Goal: Task Accomplishment & Management: Use online tool/utility

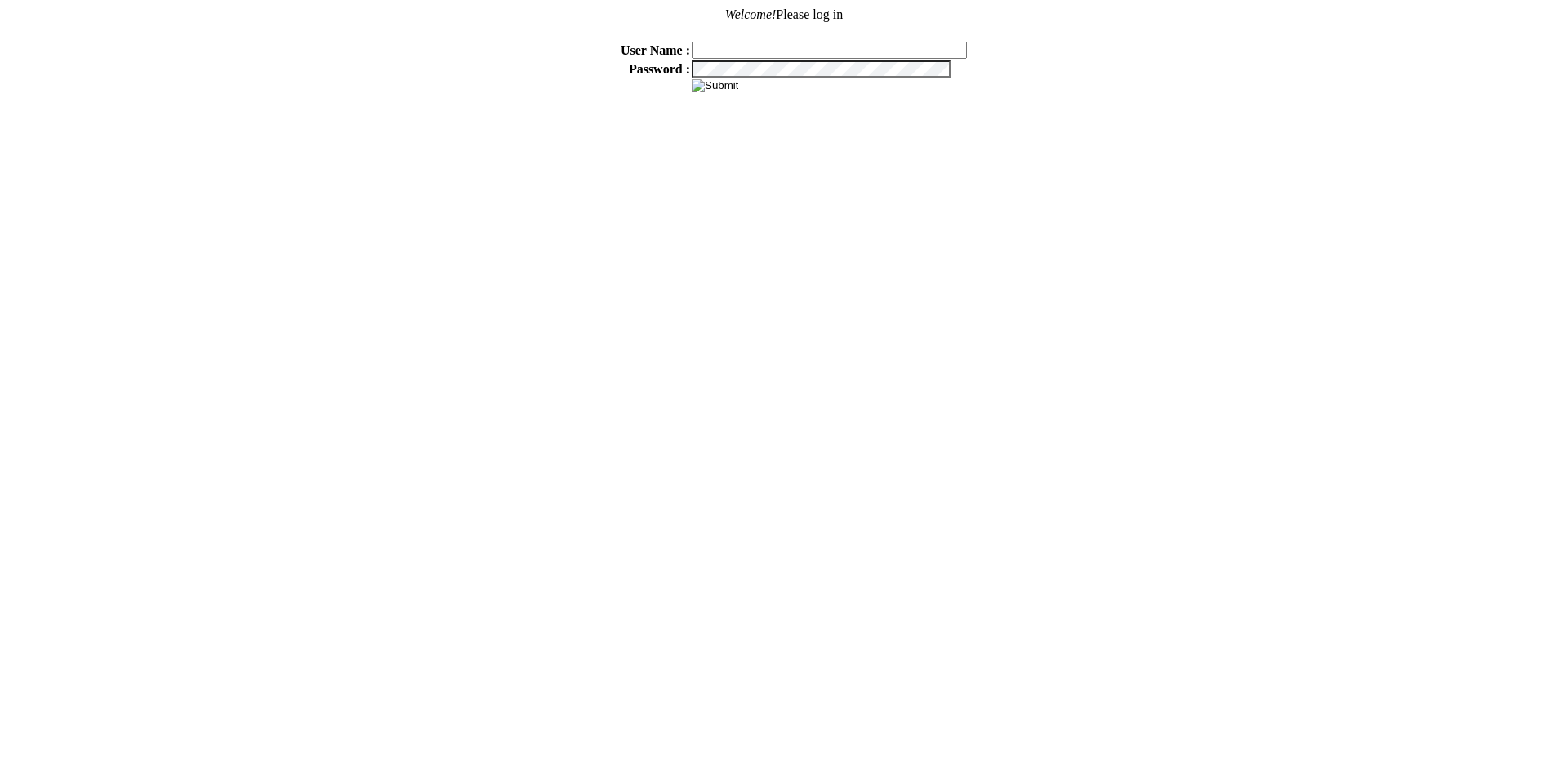
click at [756, 45] on input "text" at bounding box center [829, 50] width 275 height 17
type input "sdakes"
click at [720, 84] on input "image" at bounding box center [715, 85] width 47 height 13
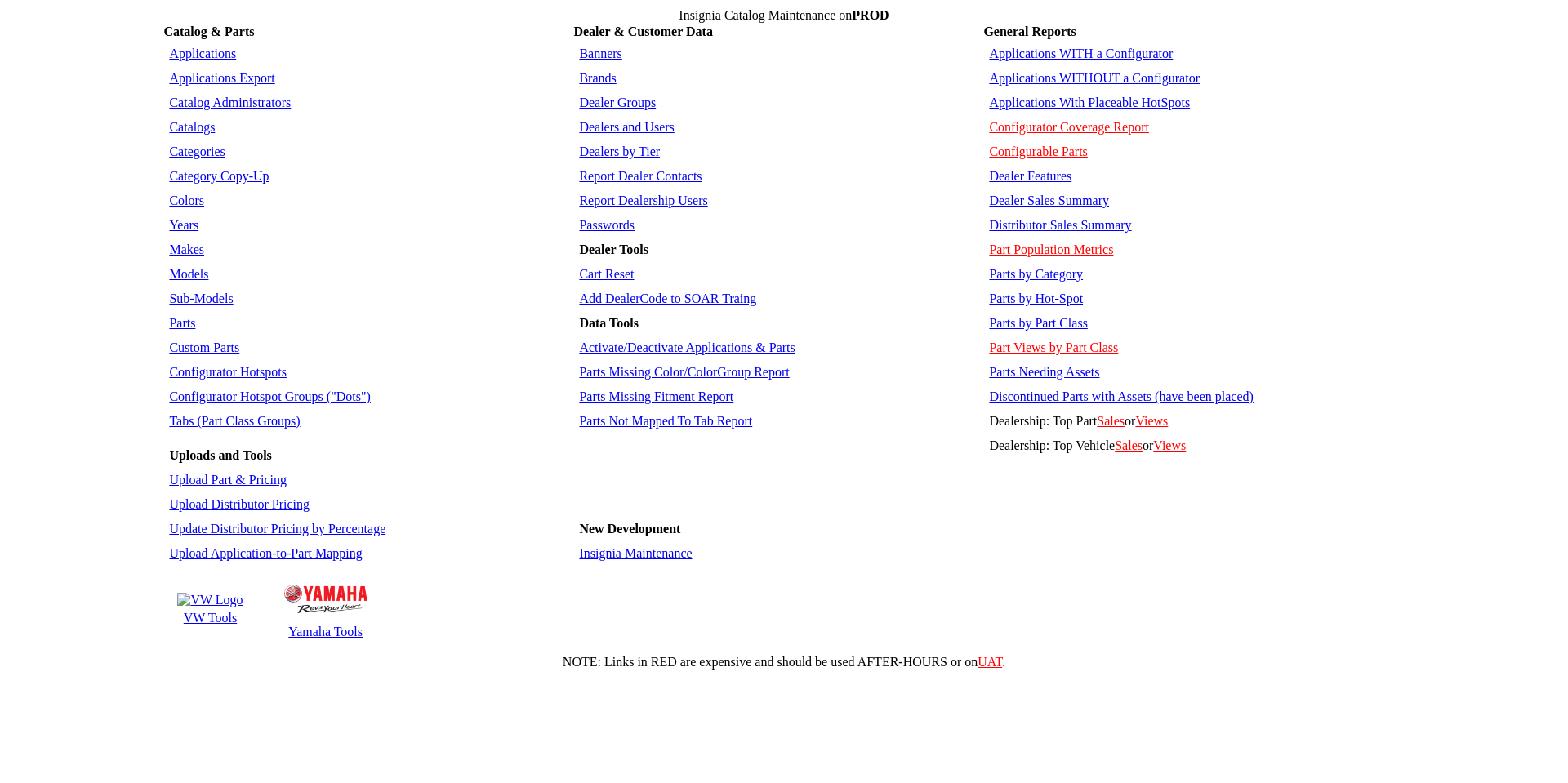
click at [196, 48] on link "Applications" at bounding box center [202, 53] width 67 height 14
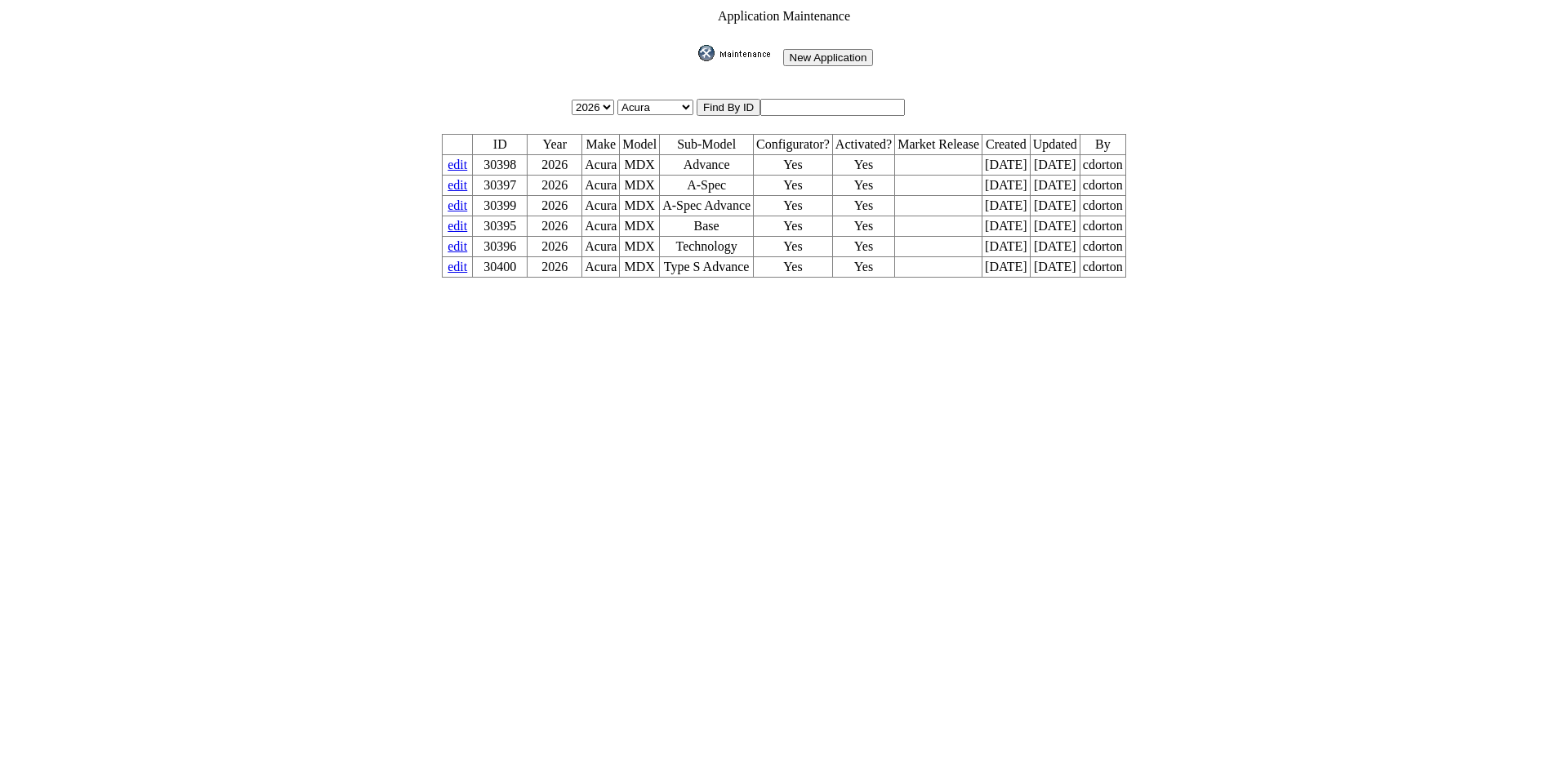
click at [818, 100] on input "text" at bounding box center [833, 108] width 145 height 17
type input "30419"
click at [695, 61] on input "image" at bounding box center [695, 61] width 0 height 0
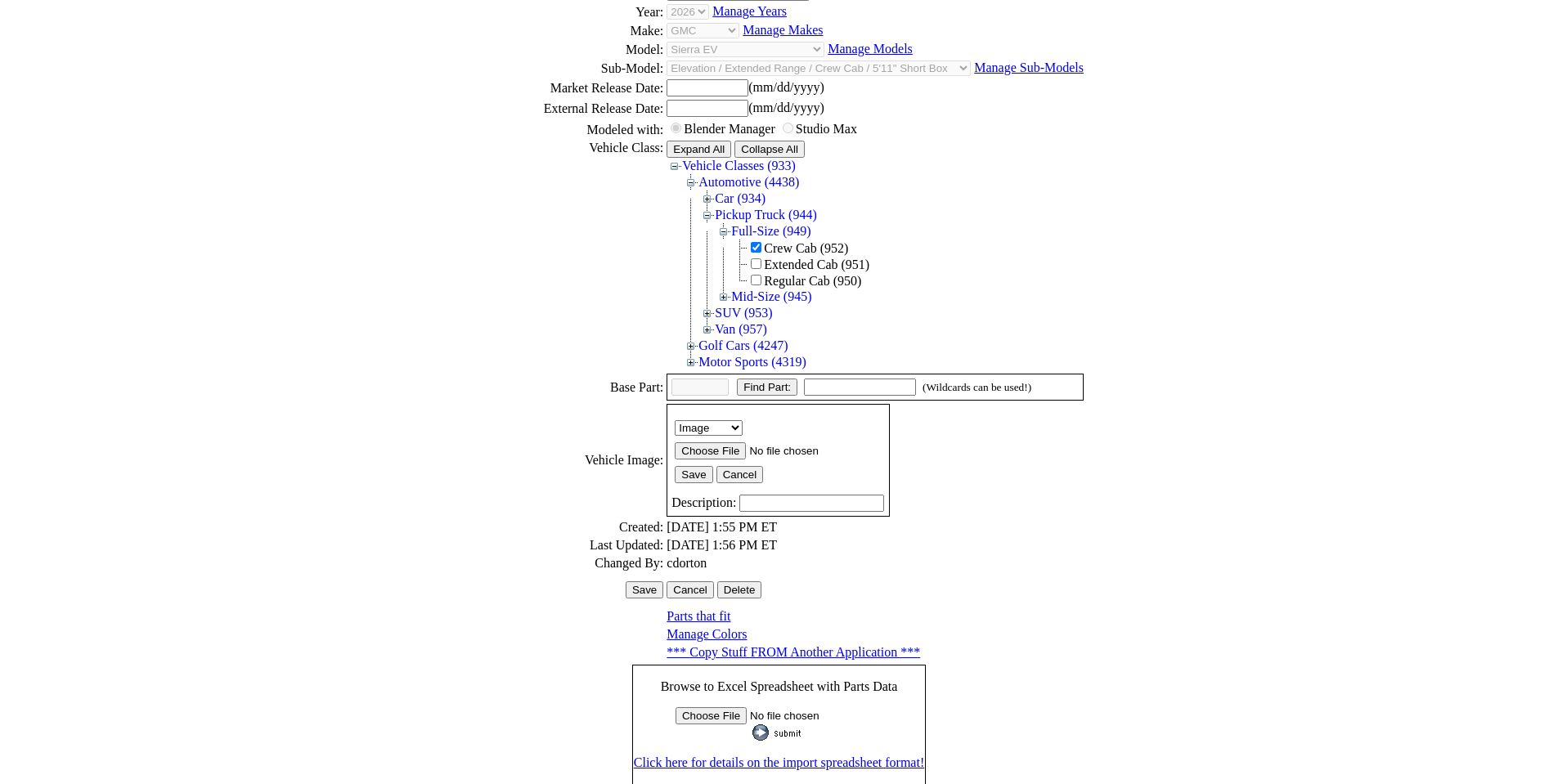
scroll to position [205, 0]
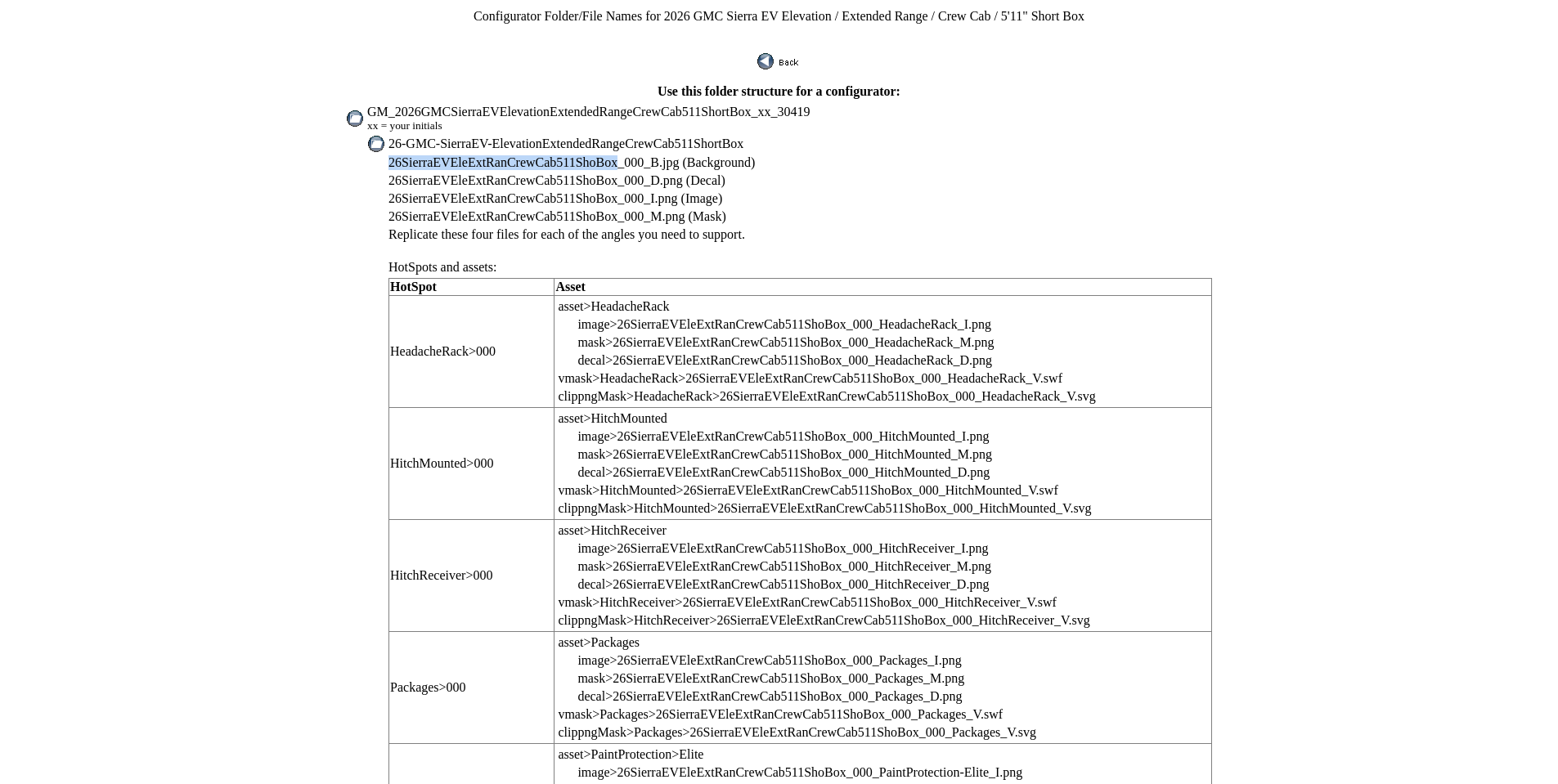
drag, startPoint x: 436, startPoint y: 148, endPoint x: 638, endPoint y: 146, distance: 202.0
click at [638, 155] on span "26SierraEVEleExtRanCrewCab511ShoBox_000_B.jpg (Background)" at bounding box center [571, 162] width 367 height 14
copy span "26SierraEVEleExtRanCrewCab511ShoBox"
click at [490, 155] on span "26SierraEVEleExtRanCrewCab511ShoBox_000_B.jpg (Background)" at bounding box center [571, 162] width 367 height 14
click at [482, 155] on span "26SierraEVEleExtRanCrewCab511ShoBox_000_B.jpg (Background)" at bounding box center [571, 162] width 367 height 14
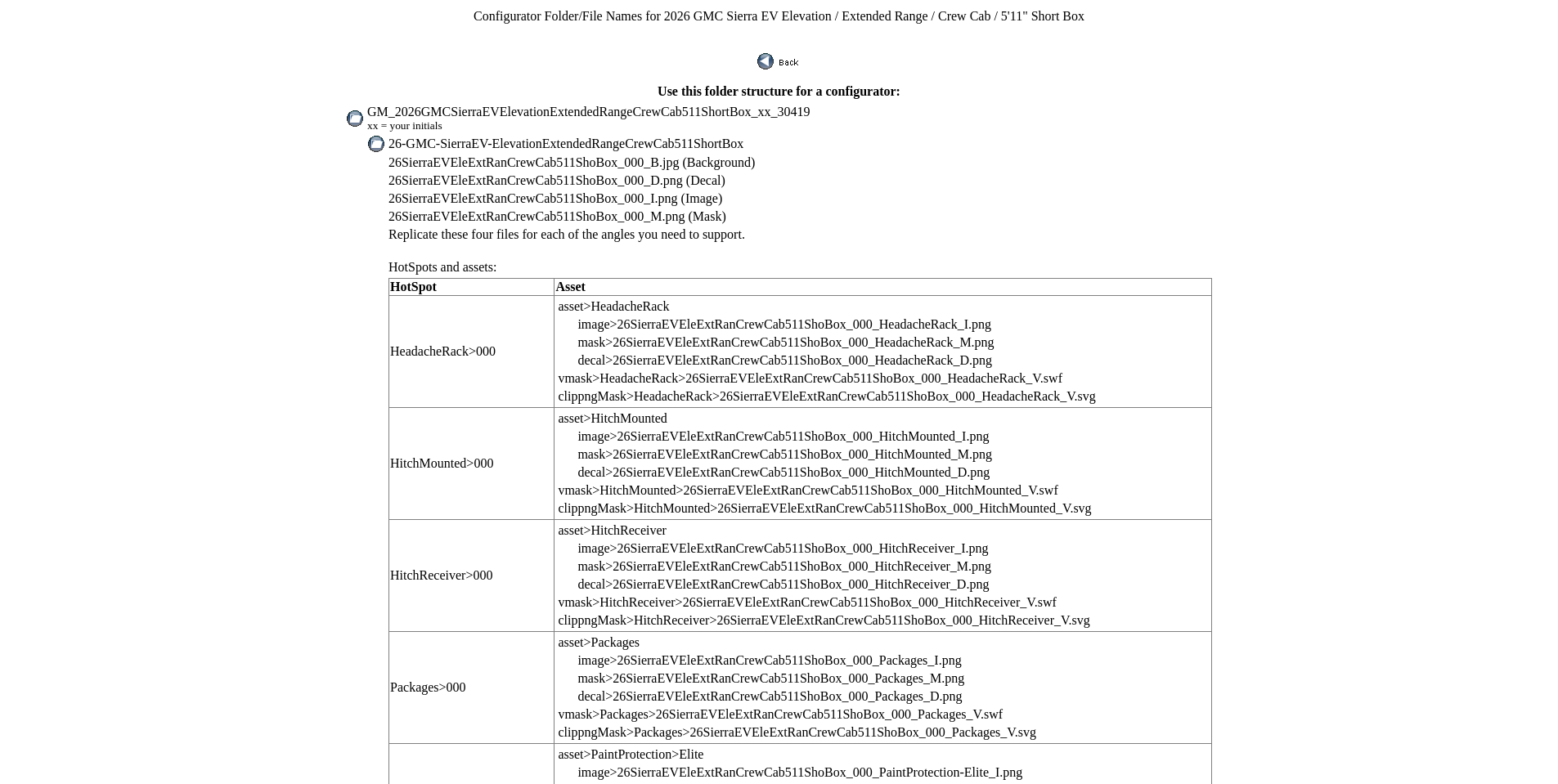
click at [481, 155] on span "26SierraEVEleExtRanCrewCab511ShoBox_000_B.jpg (Background)" at bounding box center [571, 162] width 367 height 14
click at [462, 155] on span "26SierraEVEleExtRanCrewCab511ShoBox_000_B.jpg (Background)" at bounding box center [571, 162] width 367 height 14
click at [461, 155] on span "26SierraEVEleExtRanCrewCab511ShoBox_000_B.jpg (Background)" at bounding box center [571, 162] width 367 height 14
drag, startPoint x: 436, startPoint y: 162, endPoint x: 637, endPoint y: 158, distance: 201.0
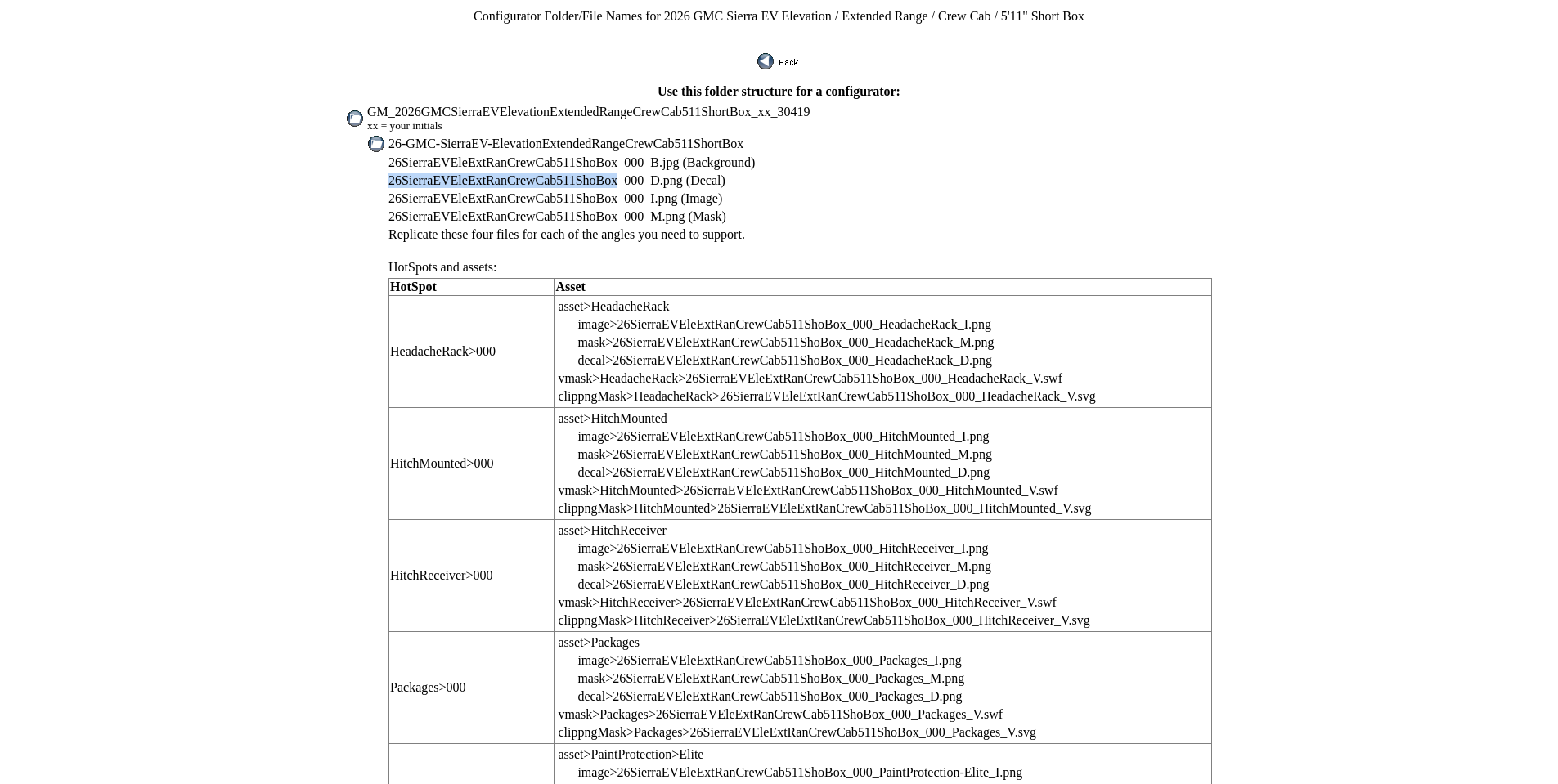
click at [637, 173] on span "26SierraEVEleExtRanCrewCab511ShoBox_000_D.png (Decal)" at bounding box center [556, 180] width 337 height 14
copy span "26SierraEVEleExtRanCrewCab511ShoBox"
